Goal: Task Accomplishment & Management: Manage account settings

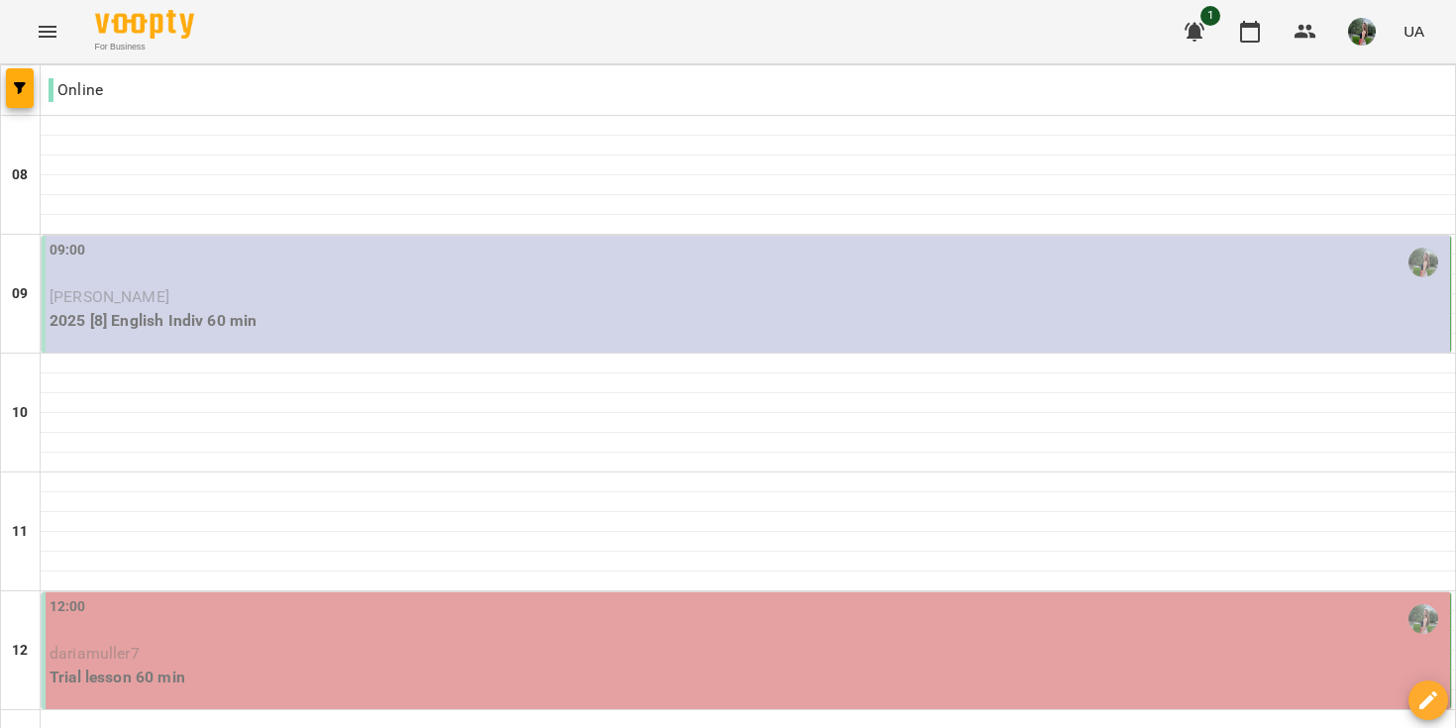
scroll to position [14, 0]
click at [1075, 285] on p "[PERSON_NAME]" at bounding box center [748, 297] width 1397 height 24
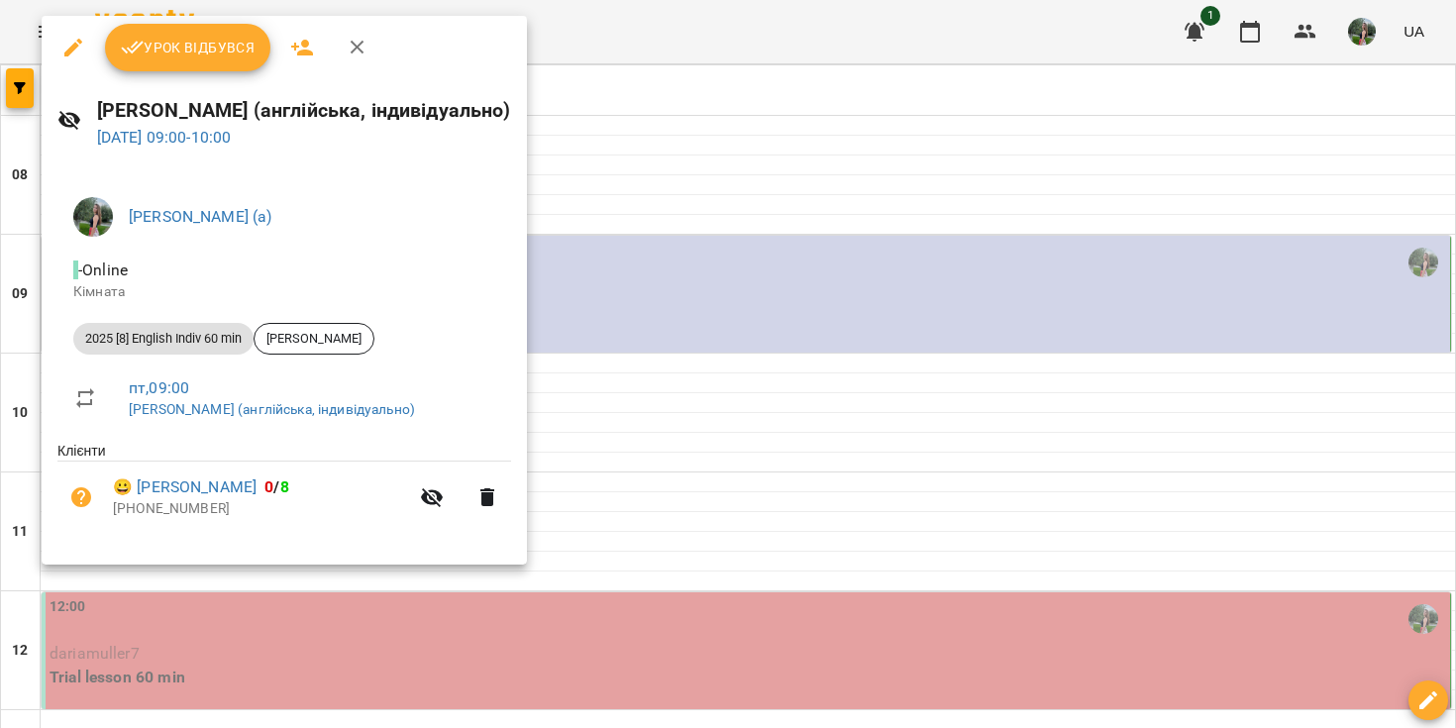
click at [256, 46] on button "Урок відбувся" at bounding box center [188, 48] width 166 height 48
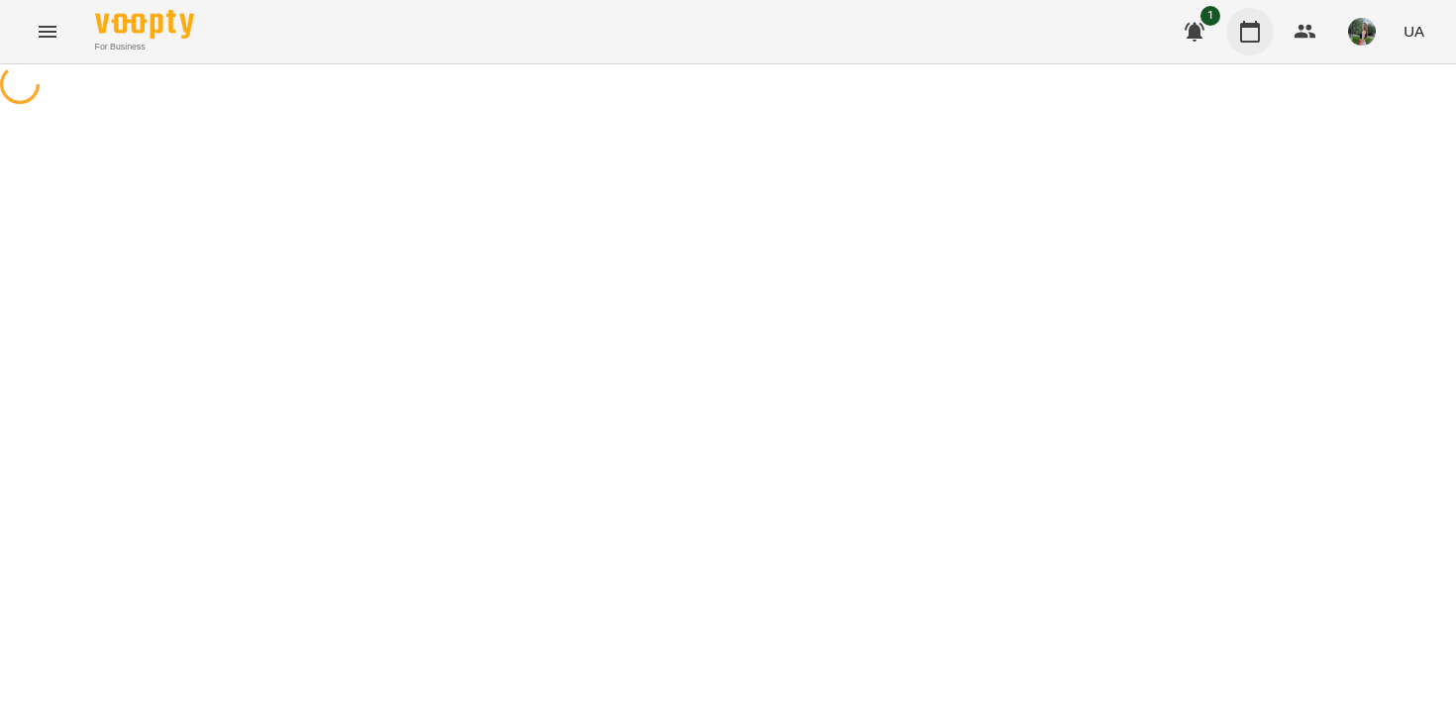
click at [1251, 28] on icon "button" at bounding box center [1250, 32] width 20 height 22
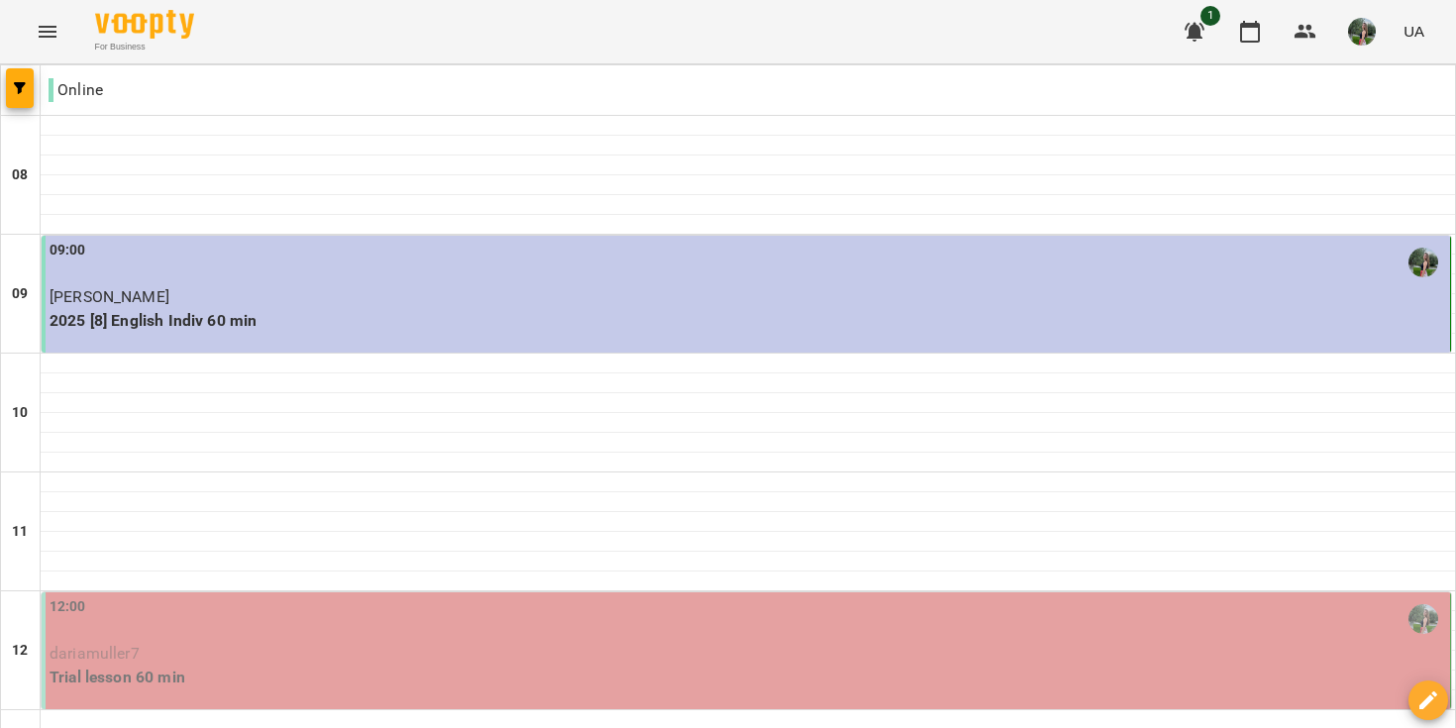
scroll to position [323, 0]
click at [854, 592] on div "12:00 dariamuller7 Trial lesson 60 min" at bounding box center [747, 650] width 1410 height 117
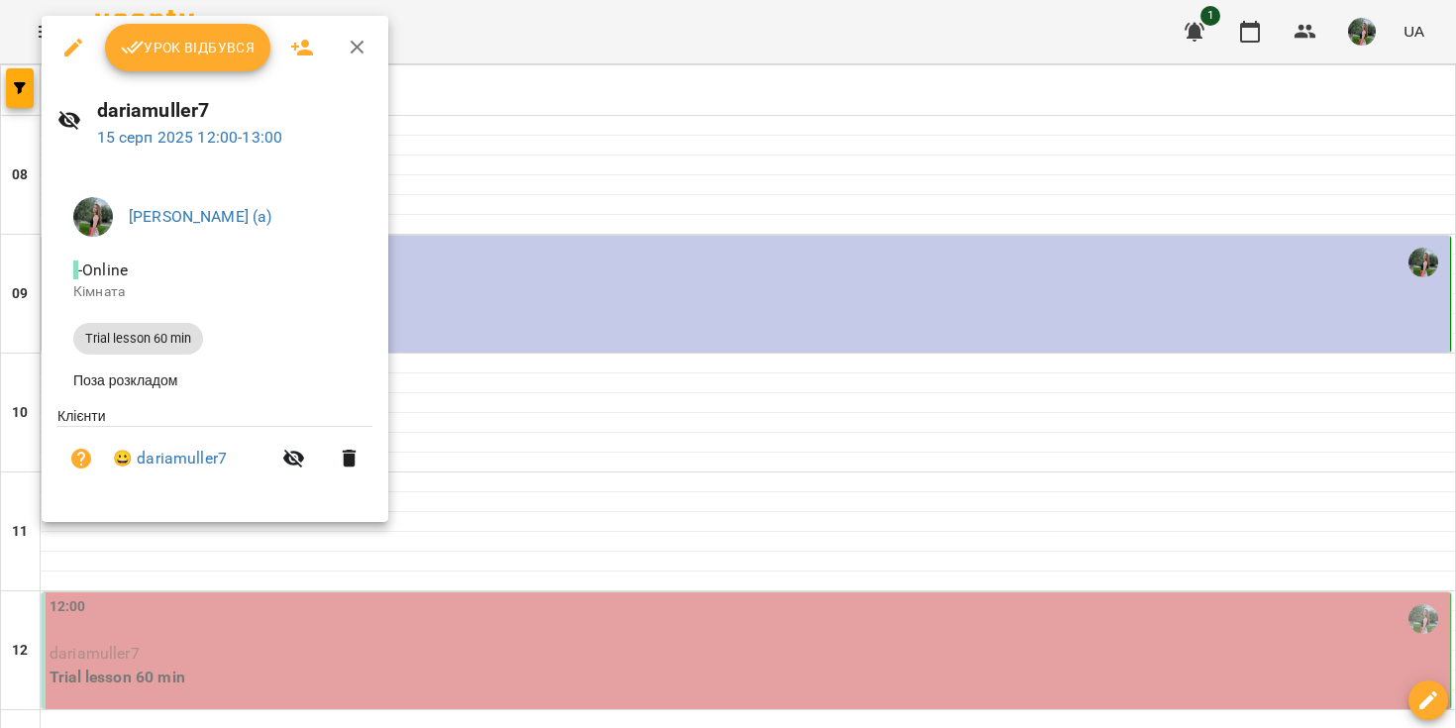
click at [676, 463] on div at bounding box center [728, 364] width 1456 height 728
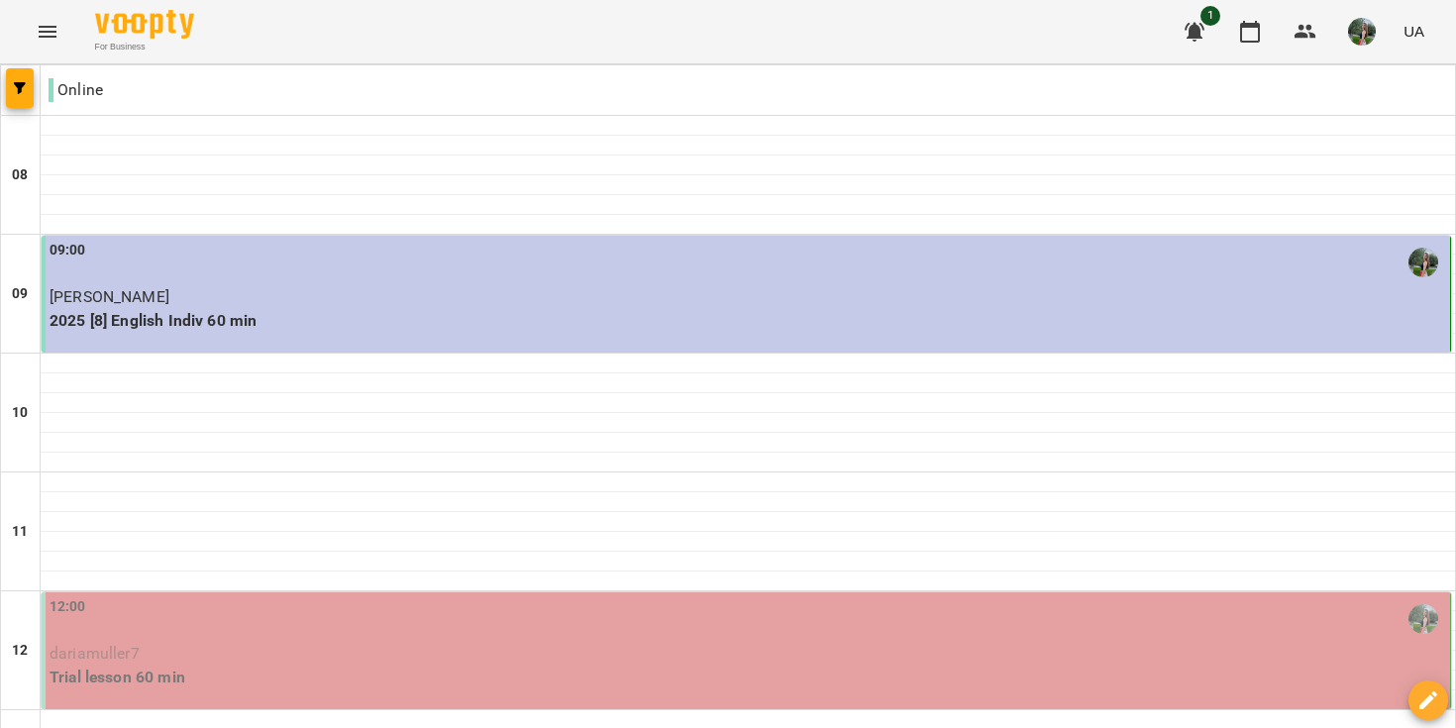
scroll to position [0, 0]
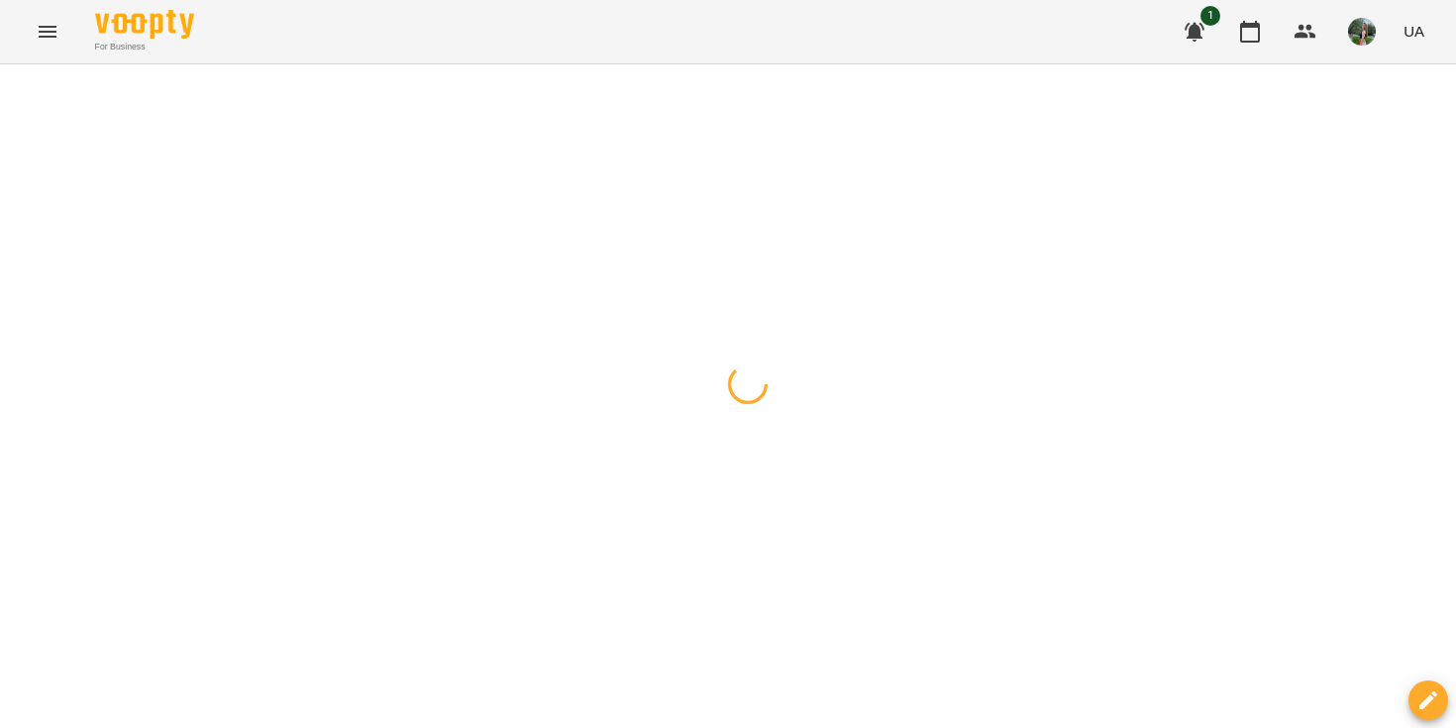
click at [1220, 64] on div at bounding box center [728, 64] width 1456 height 0
